Goal: Complete application form

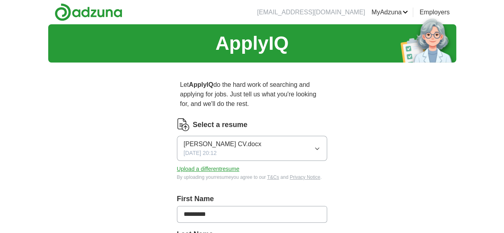
click at [320, 145] on icon "button" at bounding box center [317, 148] width 6 height 6
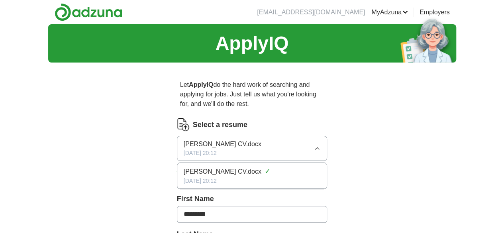
click at [190, 177] on div "[DATE] 20:12" at bounding box center [252, 181] width 137 height 8
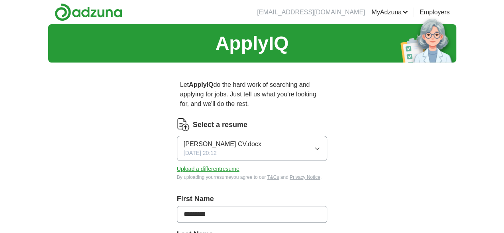
click at [190, 165] on button "Upload a different resume" at bounding box center [208, 169] width 63 height 8
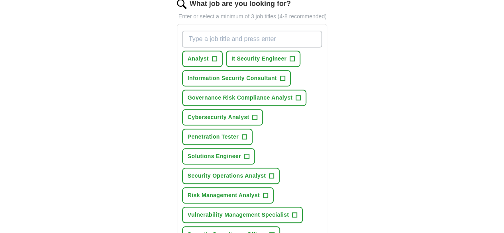
scroll to position [319, 0]
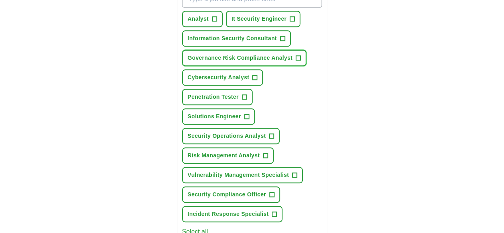
click at [196, 54] on span "Governance Risk Compliance Analyst" at bounding box center [240, 58] width 105 height 8
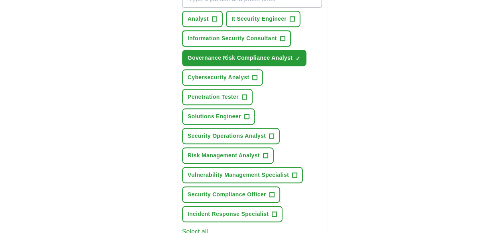
click at [198, 34] on span "Information Security Consultant" at bounding box center [232, 38] width 89 height 8
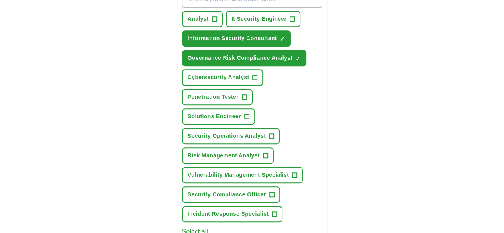
click at [204, 69] on button "Cybersecurity Analyst +" at bounding box center [222, 77] width 81 height 16
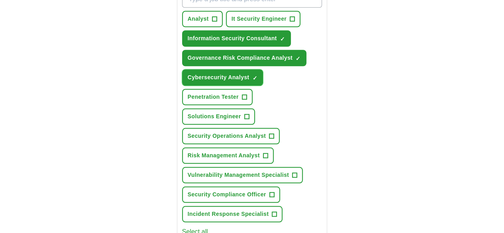
scroll to position [359, 0]
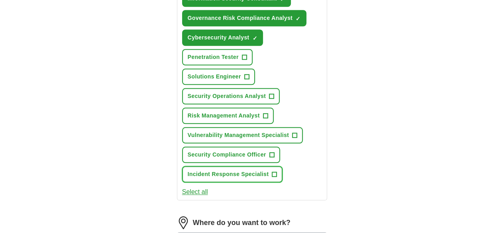
click at [194, 170] on span "Incident Response Specialist" at bounding box center [228, 174] width 81 height 8
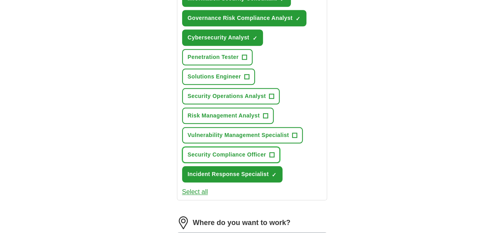
click at [199, 151] on span "Security Compliance Officer" at bounding box center [227, 155] width 79 height 8
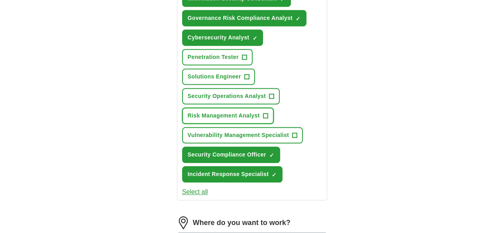
click at [215, 112] on span "Risk Management Analyst" at bounding box center [224, 116] width 72 height 8
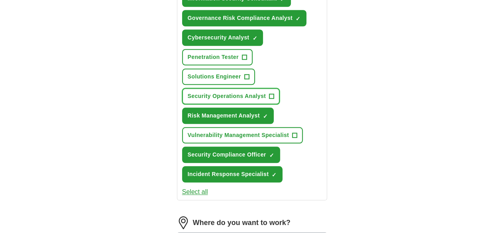
click at [266, 92] on span "Security Operations Analyst" at bounding box center [227, 96] width 78 height 8
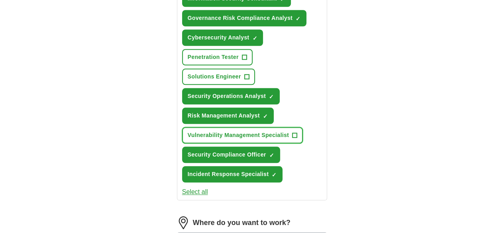
click at [222, 131] on span "Vulnerability Management Specialist" at bounding box center [238, 135] width 101 height 8
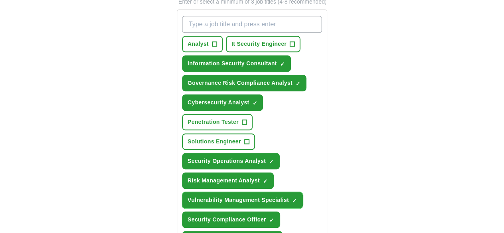
scroll to position [239, 0]
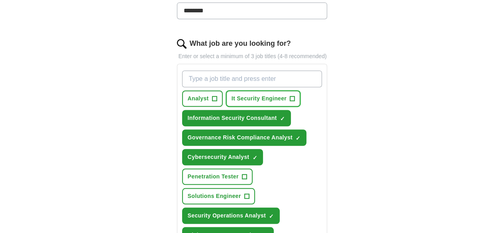
click at [250, 94] on span "It Security Engineer" at bounding box center [259, 98] width 55 height 8
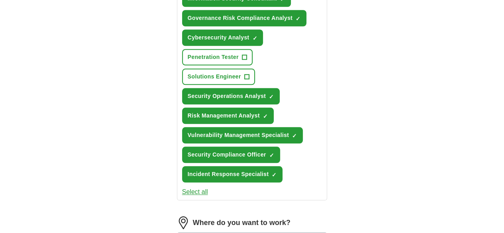
scroll to position [478, 0]
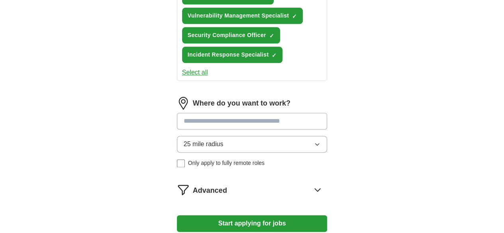
click at [214, 113] on input at bounding box center [252, 121] width 151 height 17
click at [177, 136] on div "25 mile radius Only apply to fully remote roles" at bounding box center [252, 151] width 151 height 31
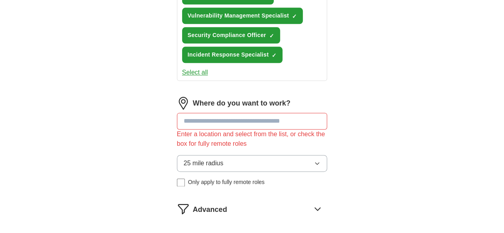
click at [194, 113] on input at bounding box center [252, 121] width 151 height 17
click at [317, 113] on input at bounding box center [252, 121] width 151 height 17
type input "*"
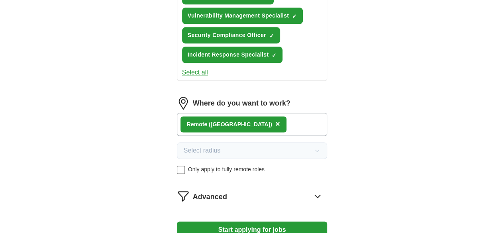
click at [252, 222] on button "Start applying for jobs" at bounding box center [252, 230] width 151 height 17
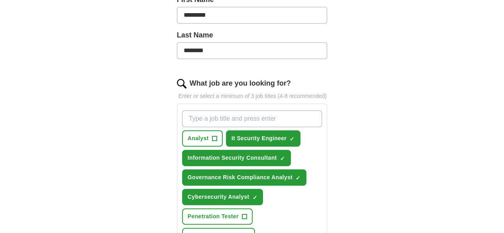
select select "**"
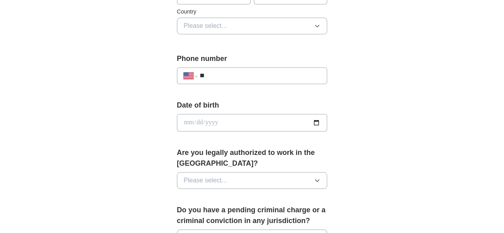
scroll to position [120, 0]
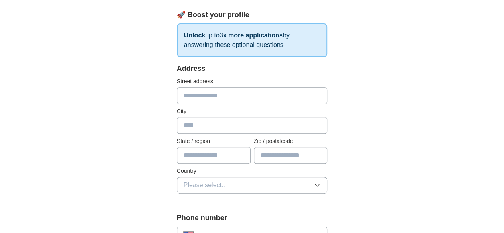
click at [182, 97] on input "text" at bounding box center [252, 95] width 151 height 17
type input "**********"
type input "**"
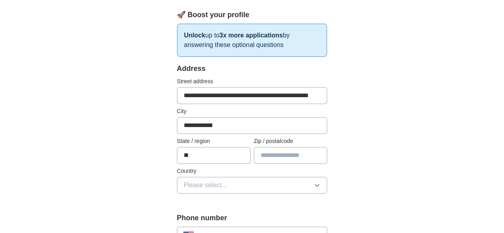
type input "*****"
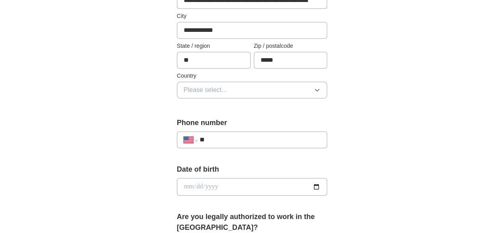
scroll to position [239, 0]
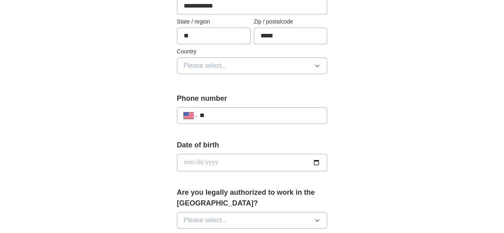
click at [210, 66] on button "Please select..." at bounding box center [252, 65] width 151 height 17
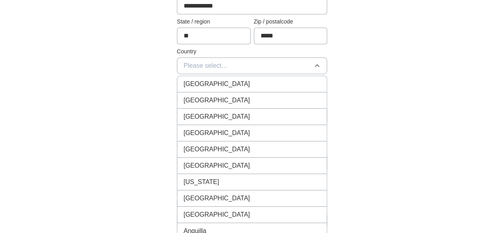
click at [200, 99] on span "[GEOGRAPHIC_DATA]" at bounding box center [217, 101] width 67 height 10
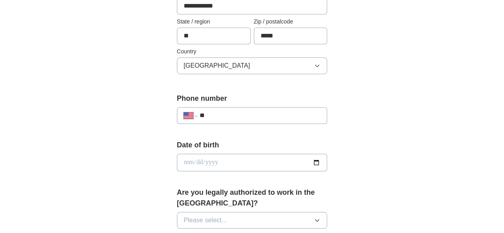
click at [210, 114] on input "**" at bounding box center [260, 116] width 121 height 10
click at [212, 111] on input "**" at bounding box center [260, 116] width 121 height 10
paste input "**********"
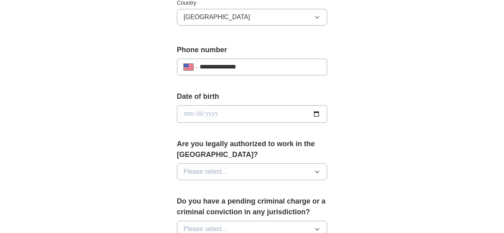
scroll to position [319, 0]
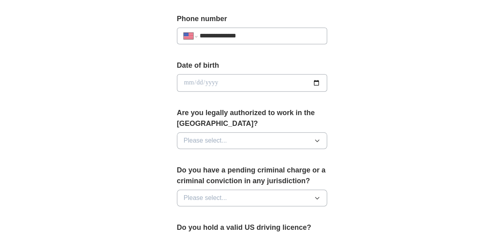
type input "**********"
click at [328, 83] on input "date" at bounding box center [252, 83] width 151 height 18
click at [354, 124] on div "**********" at bounding box center [252, 95] width 204 height 691
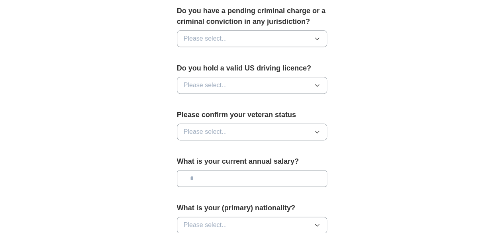
scroll to position [593, 0]
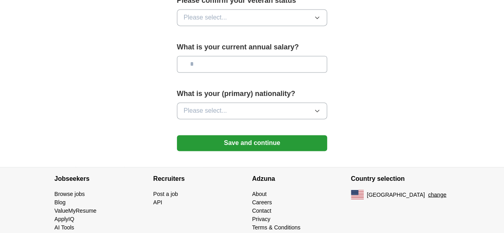
click at [234, 102] on button "Please select..." at bounding box center [252, 110] width 151 height 17
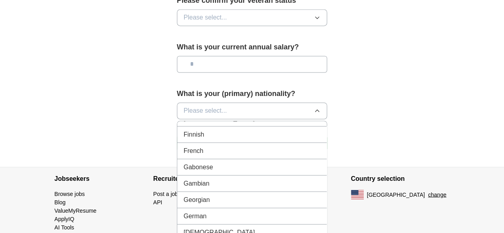
scroll to position [1036, 0]
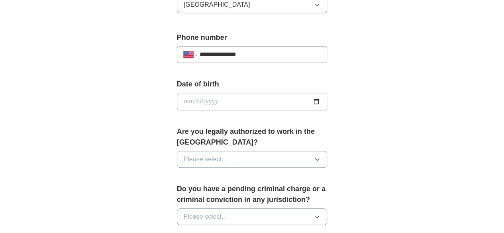
scroll to position [274, 0]
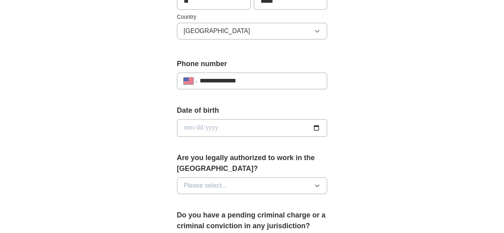
click at [328, 177] on button "Please select..." at bounding box center [252, 185] width 151 height 17
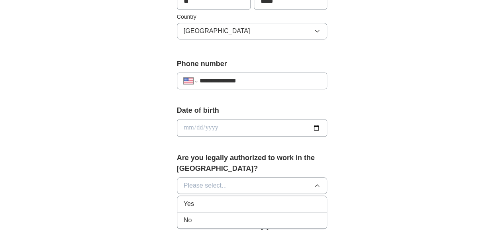
click at [205, 199] on div "Yes" at bounding box center [252, 204] width 137 height 10
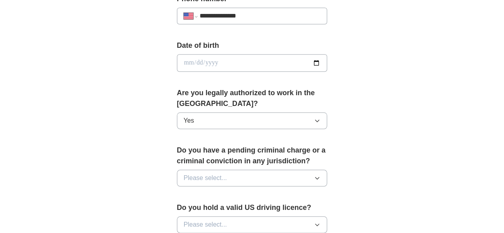
scroll to position [353, 0]
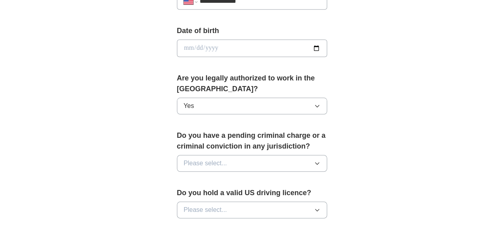
click at [320, 160] on icon "button" at bounding box center [317, 163] width 6 height 6
click at [214, 193] on div "No" at bounding box center [252, 198] width 137 height 10
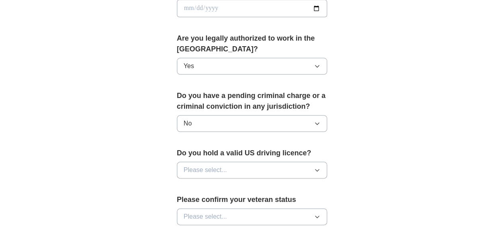
click at [320, 167] on icon "button" at bounding box center [317, 170] width 6 height 6
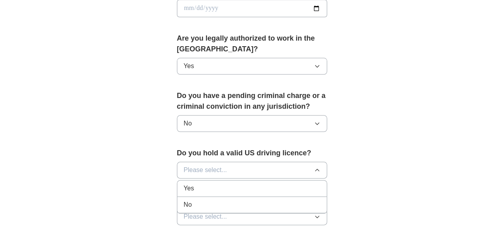
click at [226, 184] on div "Yes" at bounding box center [252, 189] width 137 height 10
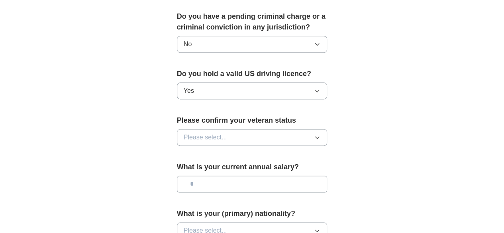
scroll to position [473, 0]
click at [319, 136] on icon "button" at bounding box center [318, 137] width 4 height 2
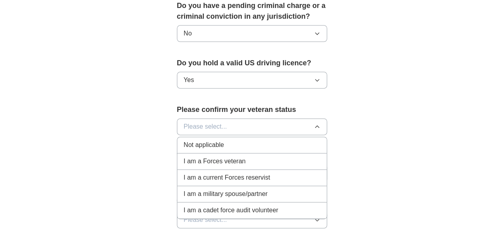
scroll to position [513, 0]
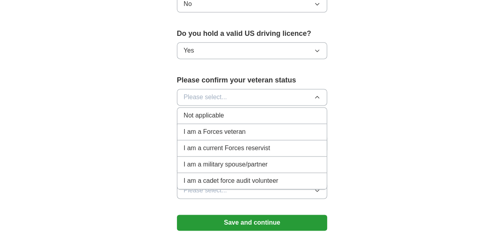
click at [207, 111] on div "Not applicable" at bounding box center [252, 116] width 137 height 10
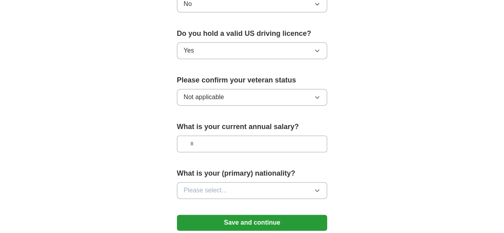
click at [218, 135] on input "text" at bounding box center [252, 143] width 151 height 17
type input "*******"
click at [249, 182] on button "Please select..." at bounding box center [252, 190] width 151 height 17
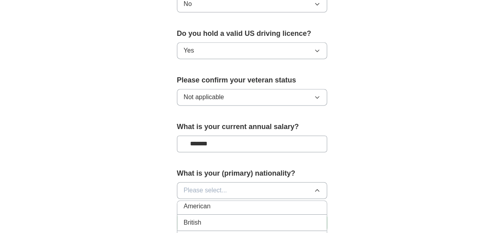
scroll to position [0, 0]
click at [245, 204] on div "American" at bounding box center [252, 209] width 137 height 10
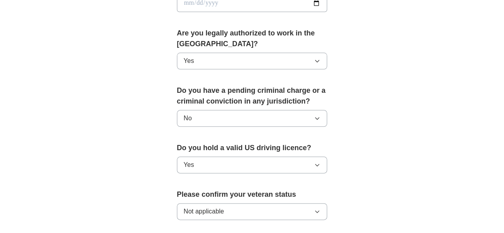
scroll to position [593, 0]
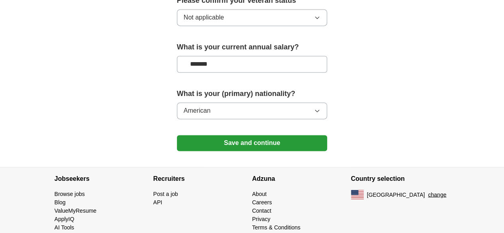
click at [266, 135] on button "Save and continue" at bounding box center [252, 143] width 151 height 16
